Goal: Task Accomplishment & Management: Use online tool/utility

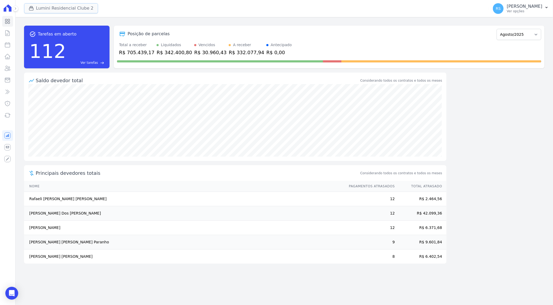
click at [63, 7] on button "Lumini Residencial Clube 2" at bounding box center [61, 8] width 74 height 10
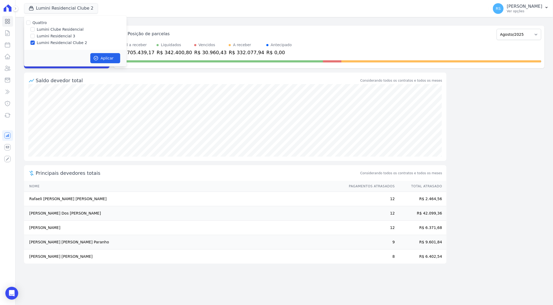
click at [54, 28] on label "Lumini Clube Residencial" at bounding box center [60, 30] width 47 height 6
click at [35, 28] on input "Lumini Clube Residencial" at bounding box center [32, 29] width 4 height 4
checkbox input "true"
click at [53, 42] on label "Lumini Residencial Clube 2" at bounding box center [62, 43] width 50 height 6
click at [35, 42] on input "Lumini Residencial Clube 2" at bounding box center [32, 43] width 4 height 4
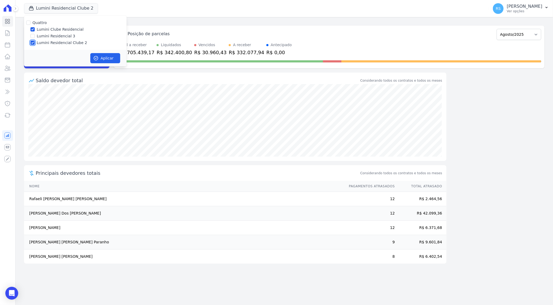
checkbox input "false"
click at [104, 59] on button "Aplicar" at bounding box center [105, 58] width 30 height 10
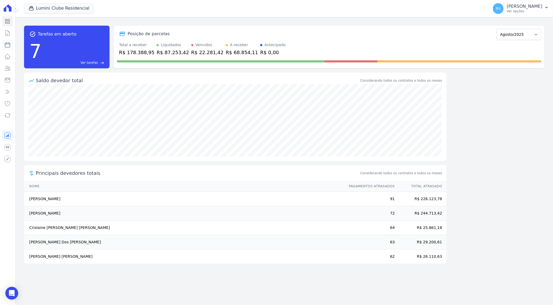
click at [8, 42] on icon at bounding box center [7, 45] width 6 height 6
select select
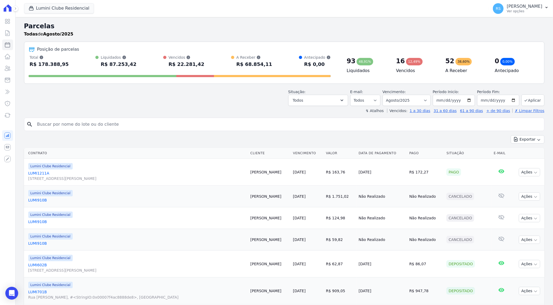
click at [120, 119] on input "search" at bounding box center [288, 124] width 508 height 11
paste input "[PERSON_NAME]"
type input "[PERSON_NAME]"
select select
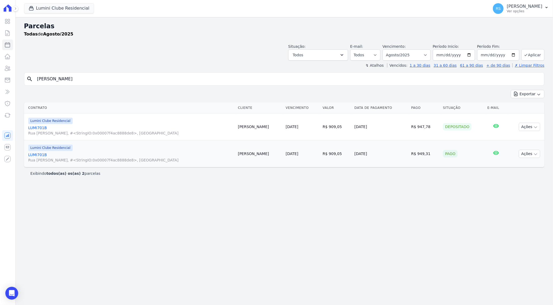
click at [443, 154] on div "Pago" at bounding box center [450, 153] width 15 height 7
click at [44, 155] on link "LUMI701B Rua [PERSON_NAME], #<StringIO:0x00007f4ac8888de8>, [GEOGRAPHIC_DATA]" at bounding box center [130, 157] width 205 height 11
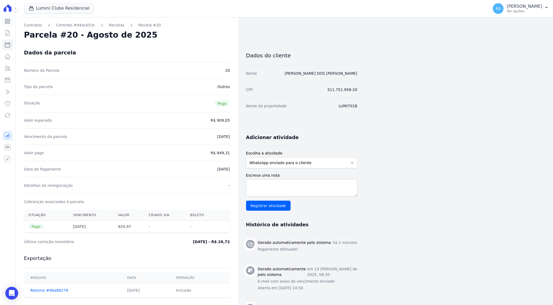
select select
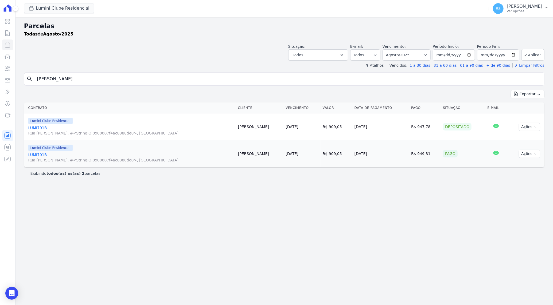
click at [114, 44] on div "Situação: Agendado Em Aberto Pago Processando Cancelado Vencido Transferindo De…" at bounding box center [284, 51] width 520 height 19
click at [9, 56] on icon at bounding box center [7, 56] width 5 height 5
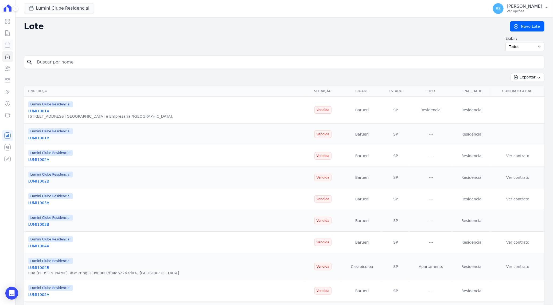
click at [6, 42] on icon at bounding box center [7, 45] width 6 height 6
select select
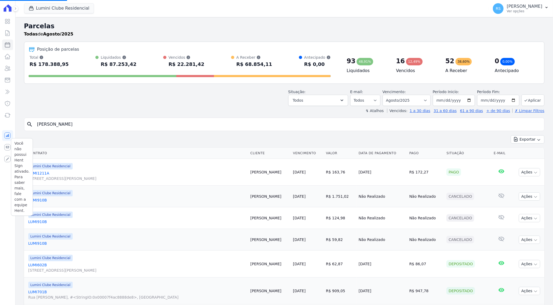
select select
click at [7, 150] on icon at bounding box center [7, 147] width 6 height 6
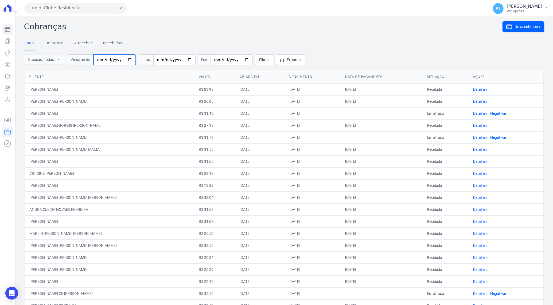
click at [101, 59] on input "date" at bounding box center [114, 59] width 42 height 11
type input "[DATE]"
click at [259, 58] on span "Filtrar" at bounding box center [264, 59] width 10 height 5
